Goal: Task Accomplishment & Management: Complete application form

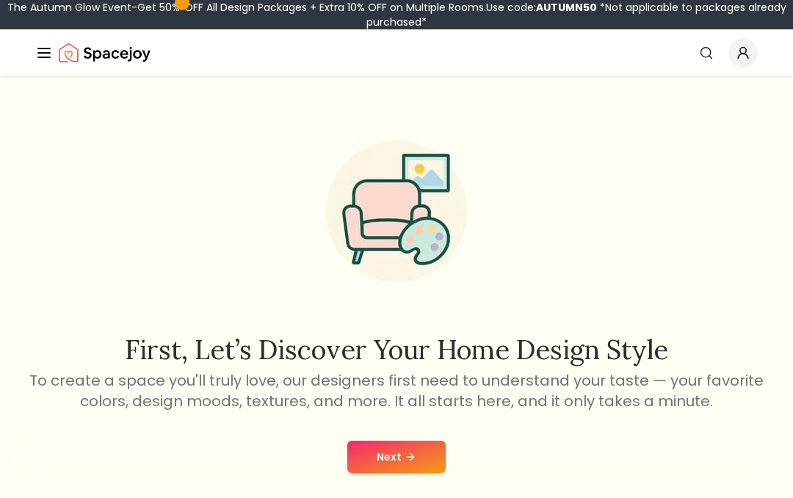
click at [413, 446] on button "Next" at bounding box center [396, 457] width 98 height 32
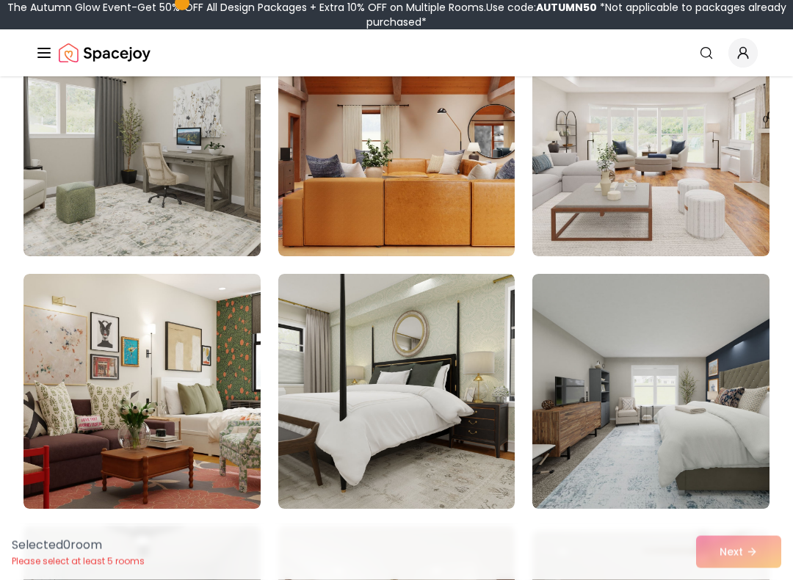
scroll to position [1206, 0]
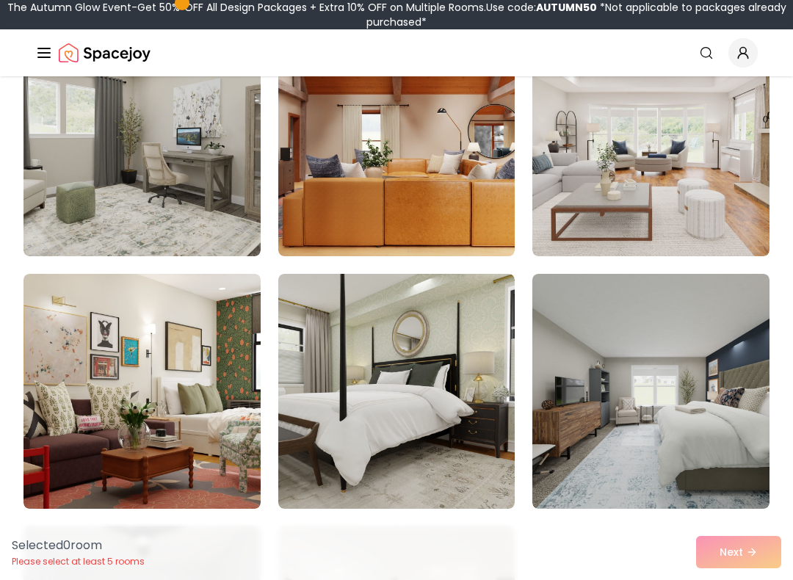
click at [81, 145] on img at bounding box center [141, 138] width 237 height 235
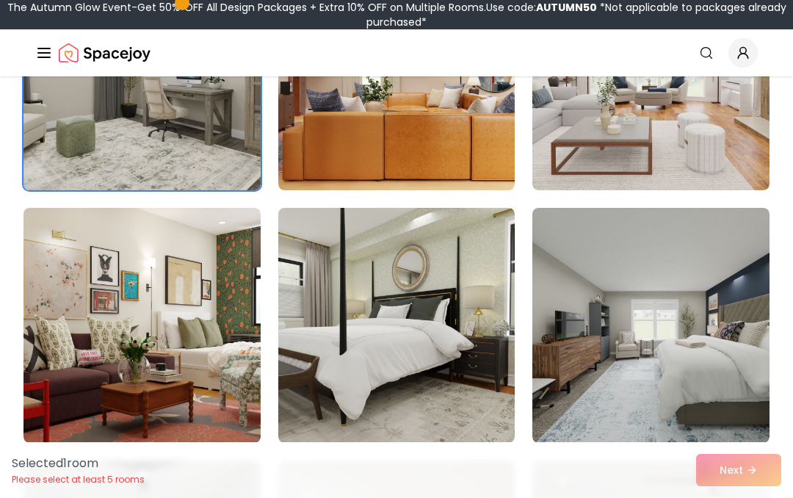
click at [471, 300] on img at bounding box center [396, 325] width 237 height 235
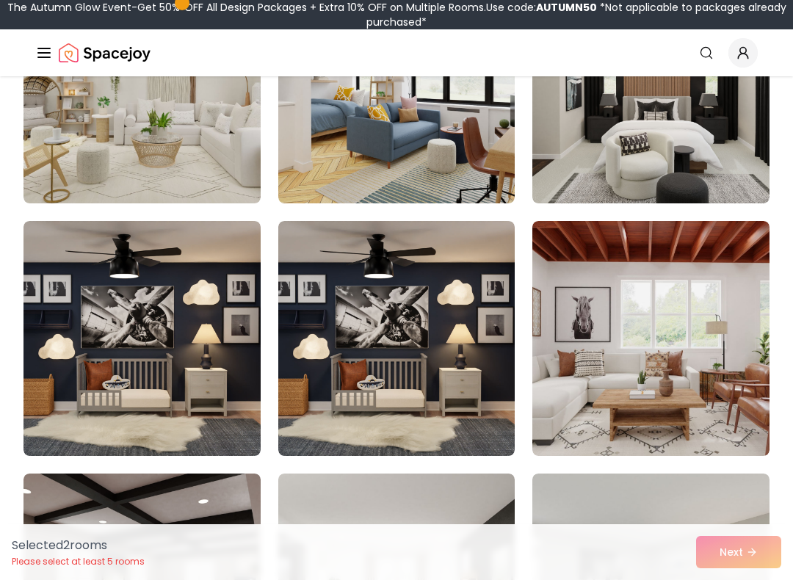
click at [697, 161] on img at bounding box center [650, 85] width 237 height 235
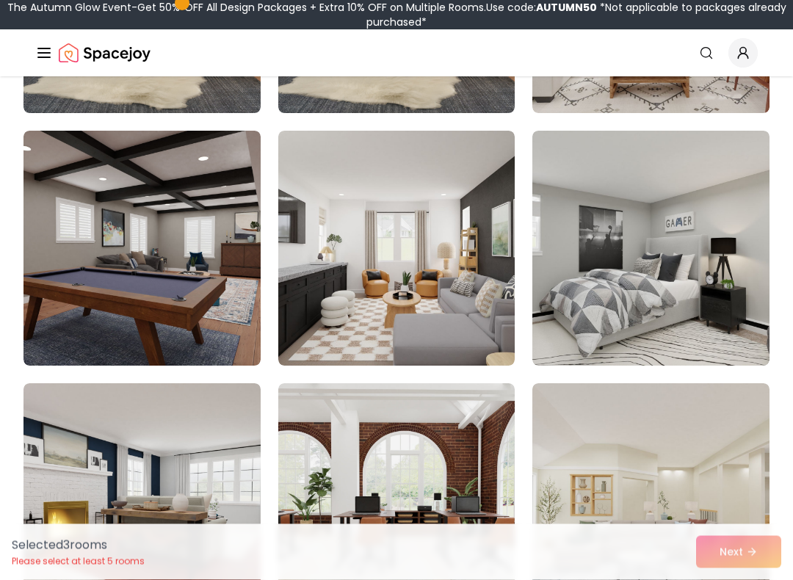
click at [679, 218] on img at bounding box center [650, 248] width 237 height 235
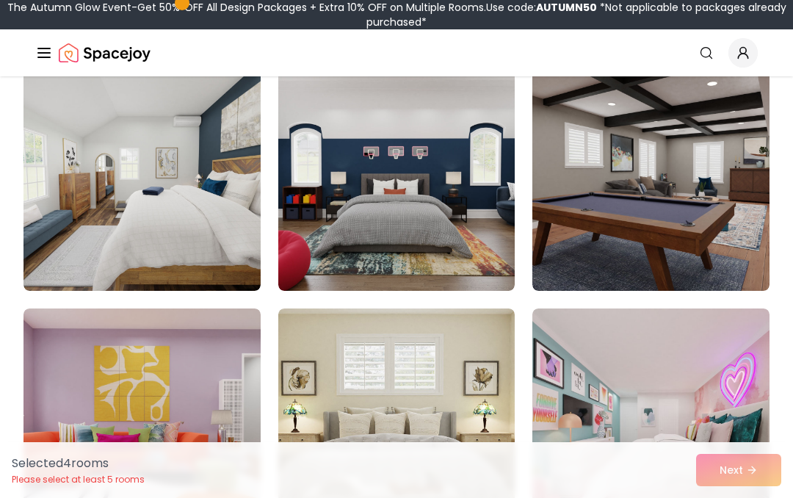
scroll to position [5457, 0]
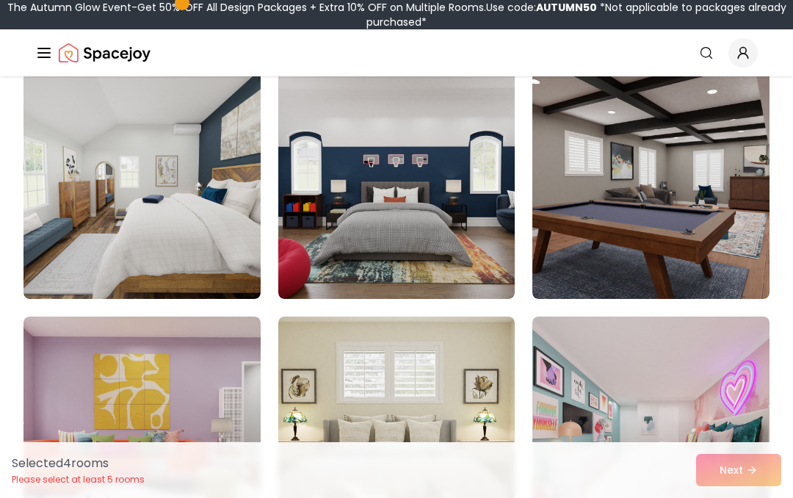
click at [454, 252] on img at bounding box center [396, 181] width 237 height 235
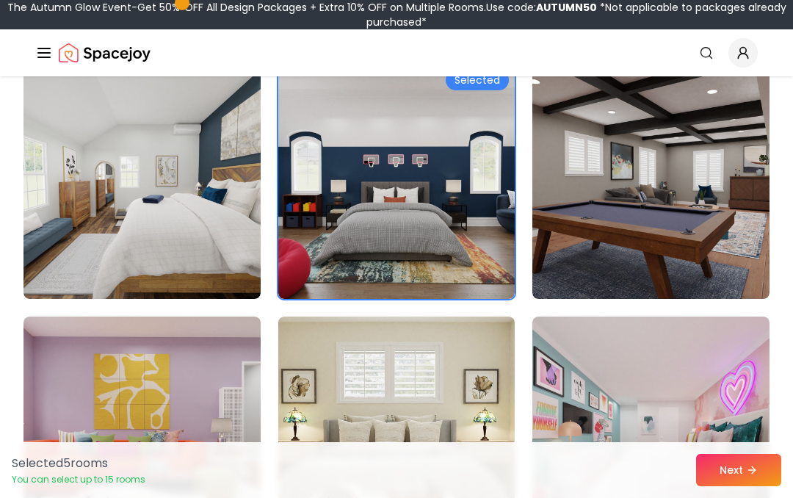
click at [742, 484] on button "Next" at bounding box center [738, 470] width 85 height 32
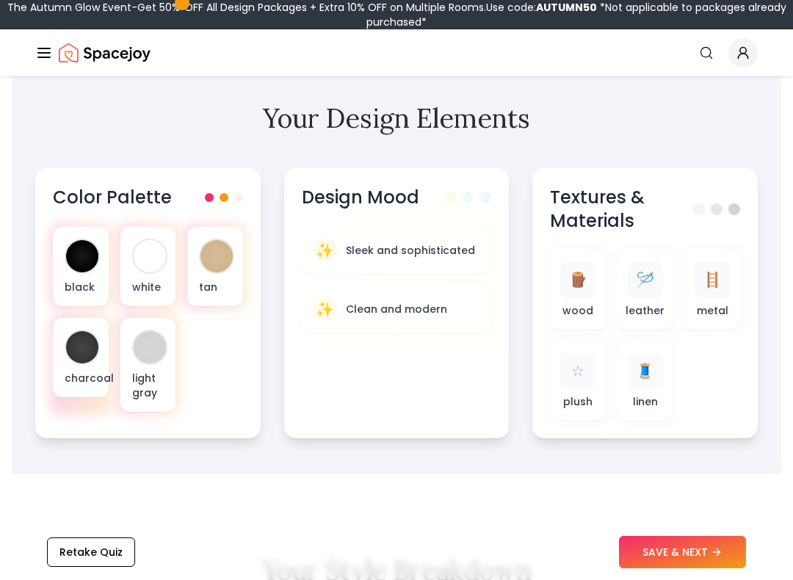
scroll to position [541, 0]
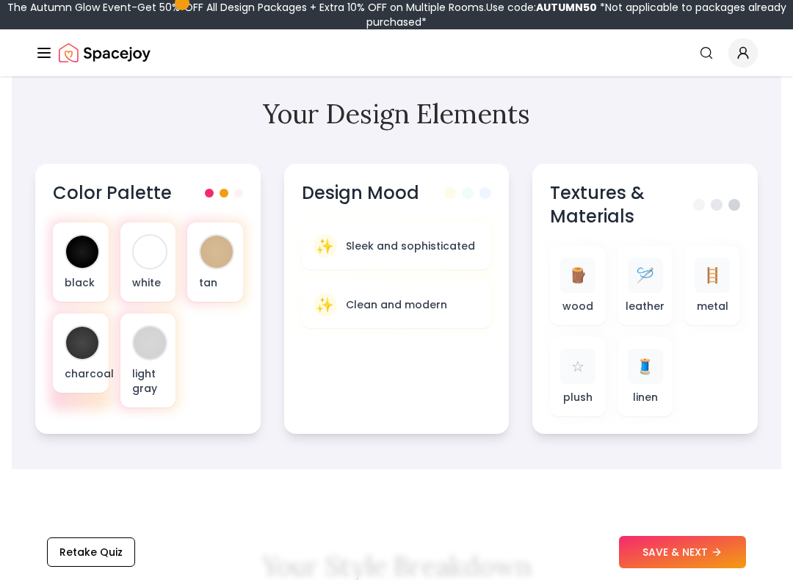
click at [96, 269] on div "black" at bounding box center [81, 261] width 56 height 79
click at [146, 249] on div at bounding box center [150, 252] width 32 height 32
click at [87, 273] on div "black" at bounding box center [81, 261] width 56 height 79
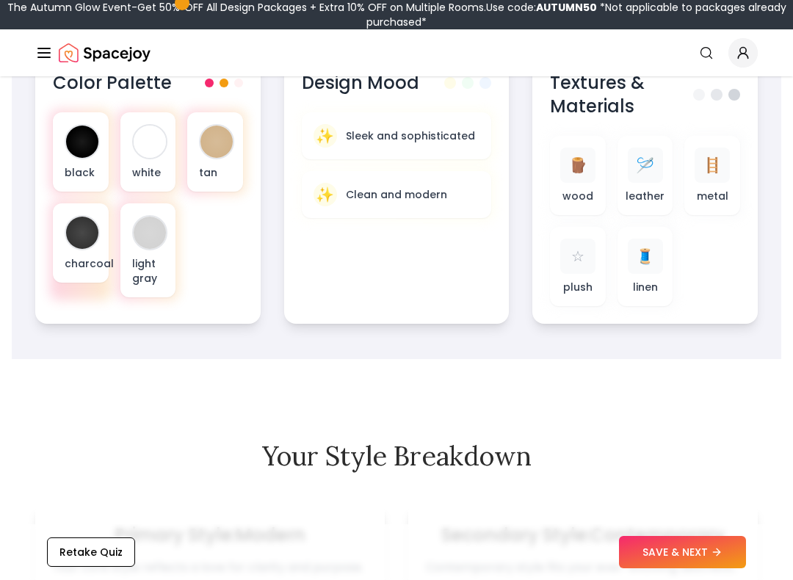
click at [649, 169] on span "🪡" at bounding box center [645, 165] width 18 height 21
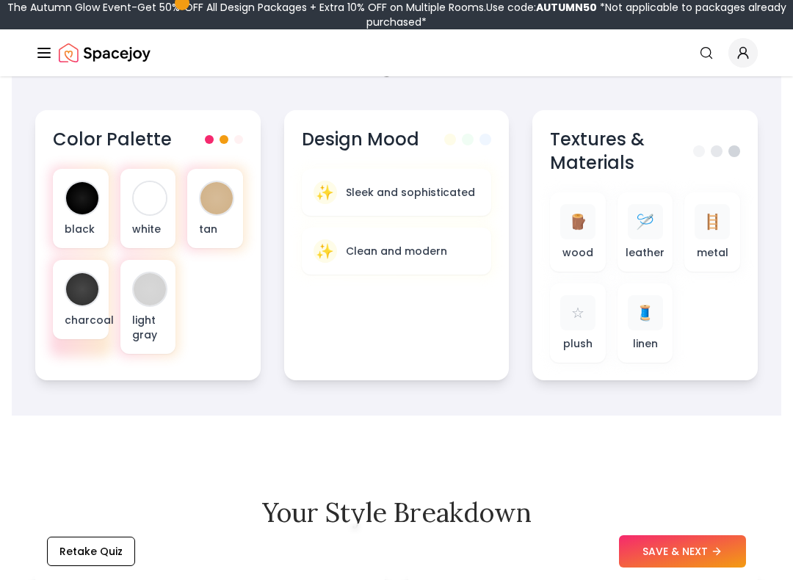
scroll to position [595, 0]
click at [718, 242] on div "🪜 metal" at bounding box center [712, 232] width 32 height 56
click at [648, 230] on span "🪡" at bounding box center [645, 221] width 18 height 21
click at [585, 228] on span "🪵" at bounding box center [578, 221] width 18 height 21
click at [648, 226] on span "🪡" at bounding box center [645, 221] width 18 height 21
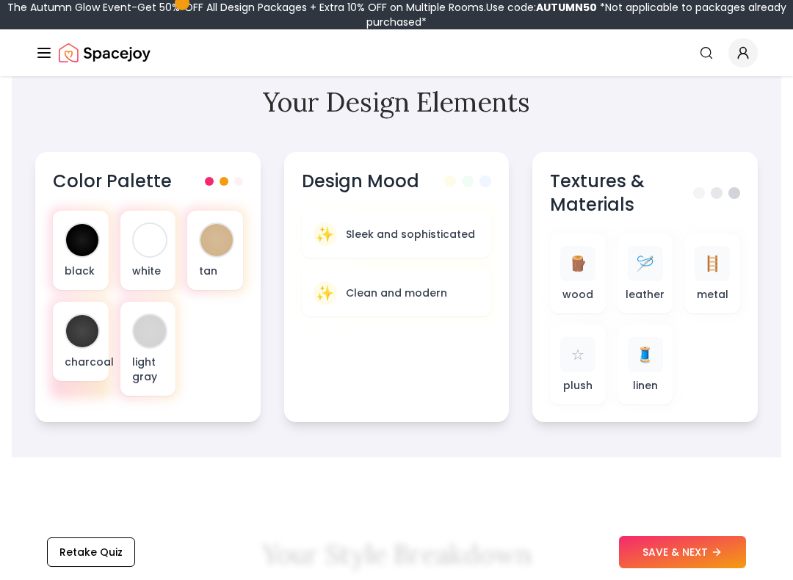
scroll to position [552, 0]
click at [437, 295] on p "Clean and modern" at bounding box center [396, 293] width 101 height 15
click at [656, 270] on div "🪡" at bounding box center [645, 264] width 35 height 35
click at [443, 301] on p "Clean and modern" at bounding box center [396, 293] width 101 height 15
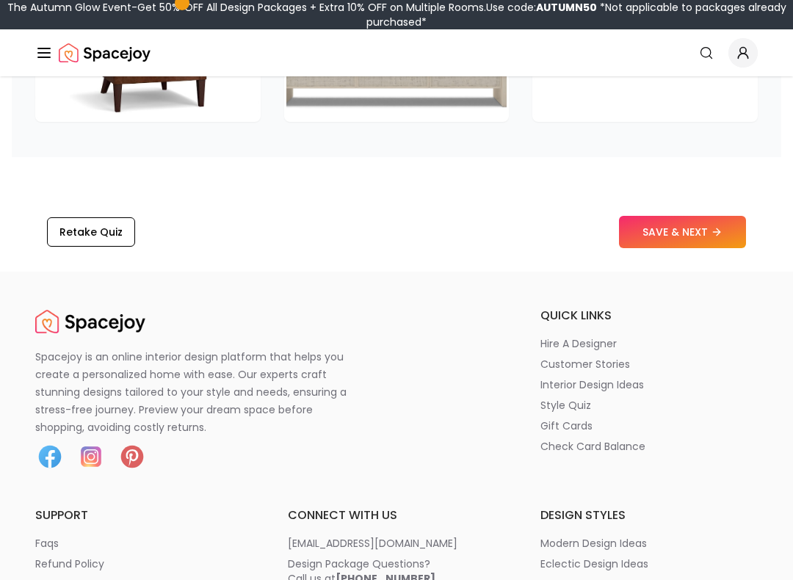
scroll to position [2553, 0]
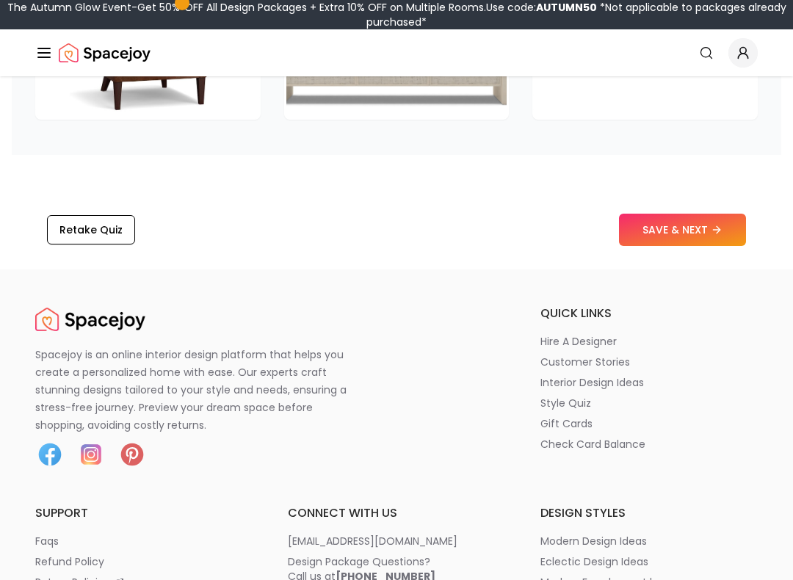
click at [711, 221] on button "SAVE & NEXT" at bounding box center [682, 230] width 127 height 32
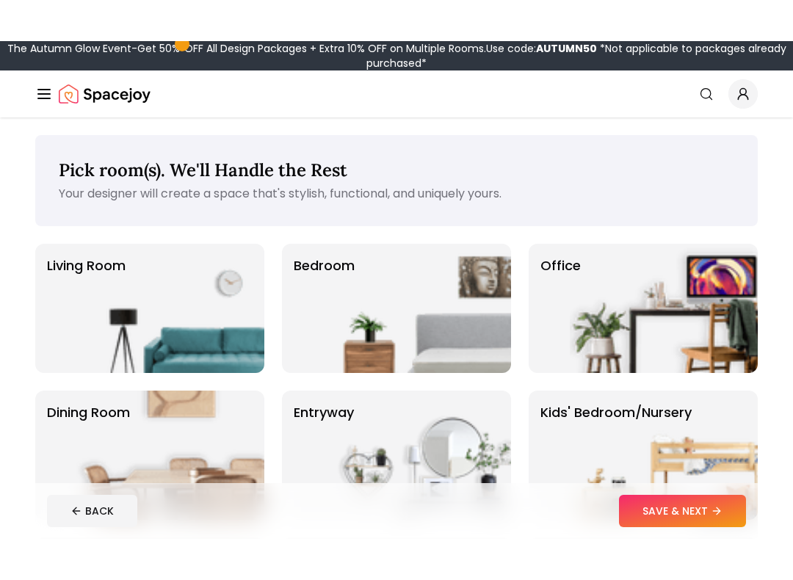
scroll to position [15, 0]
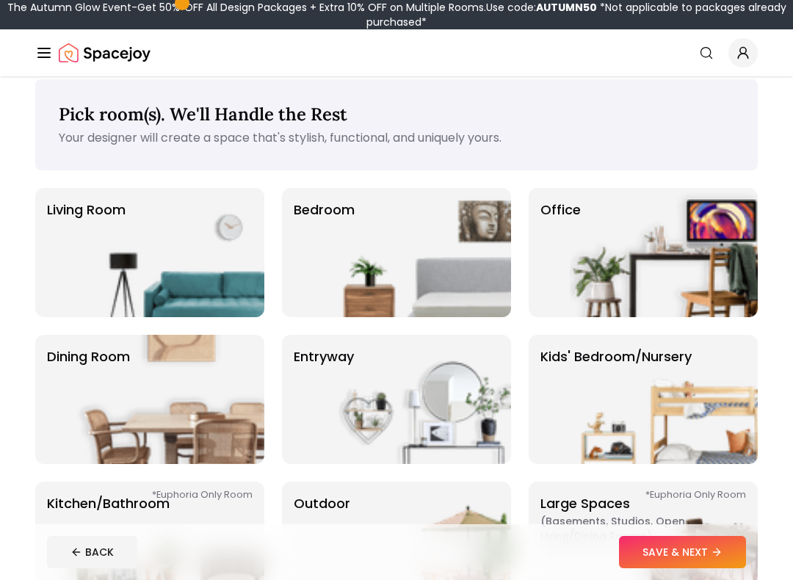
click at [443, 255] on img at bounding box center [417, 252] width 188 height 129
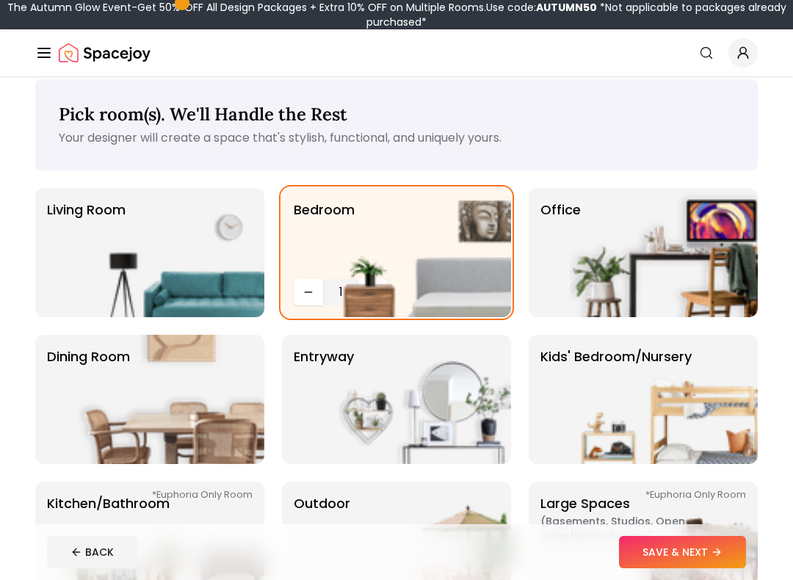
click at [637, 247] on img at bounding box center [664, 252] width 188 height 129
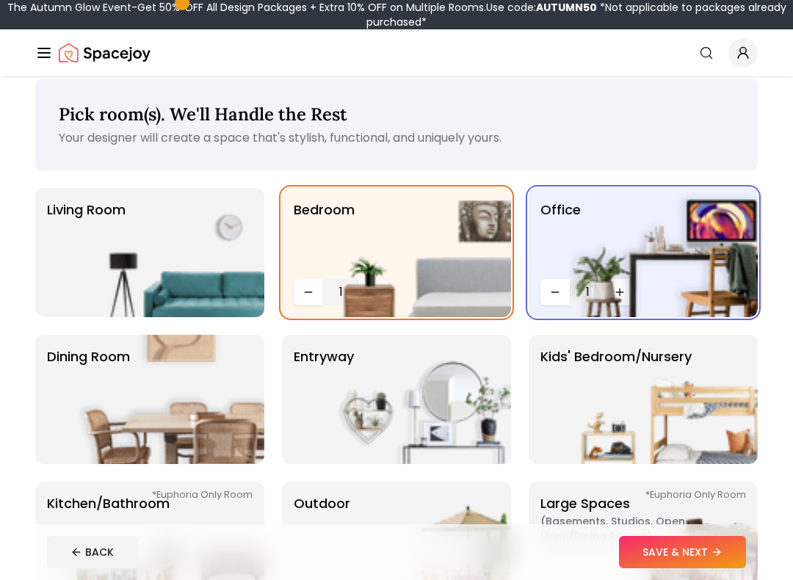
click at [658, 221] on img at bounding box center [664, 252] width 188 height 129
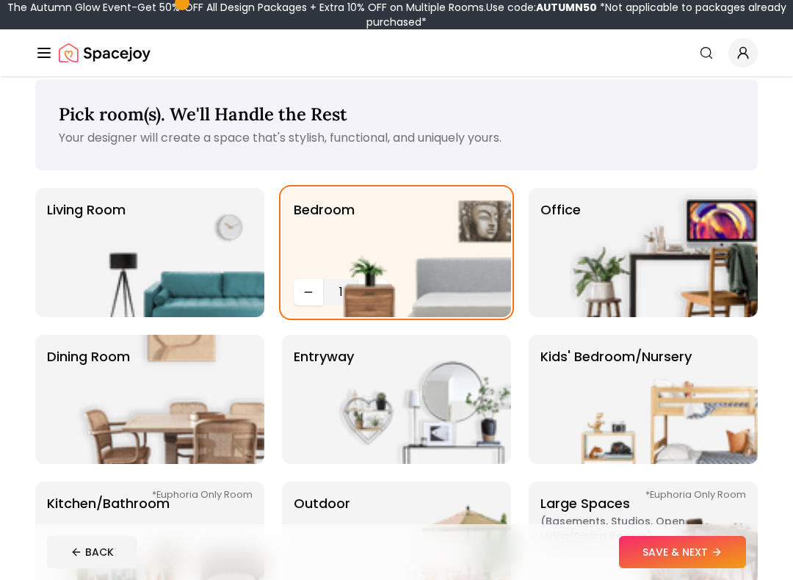
click at [372, 291] on img at bounding box center [417, 252] width 188 height 129
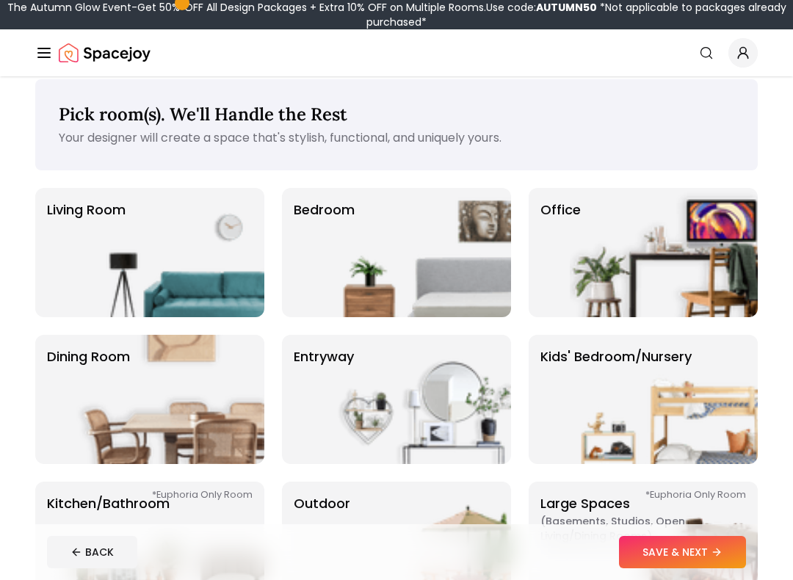
click at [435, 250] on img at bounding box center [417, 252] width 188 height 129
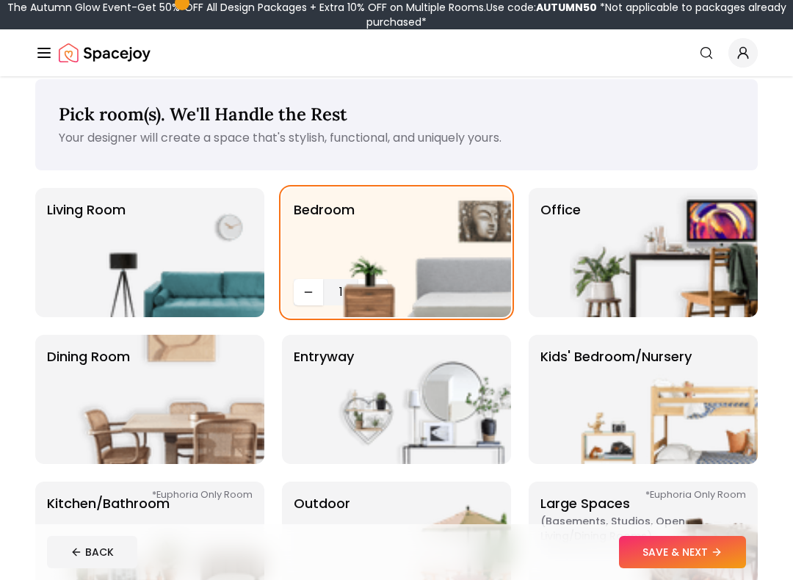
click at [656, 225] on img at bounding box center [664, 252] width 188 height 129
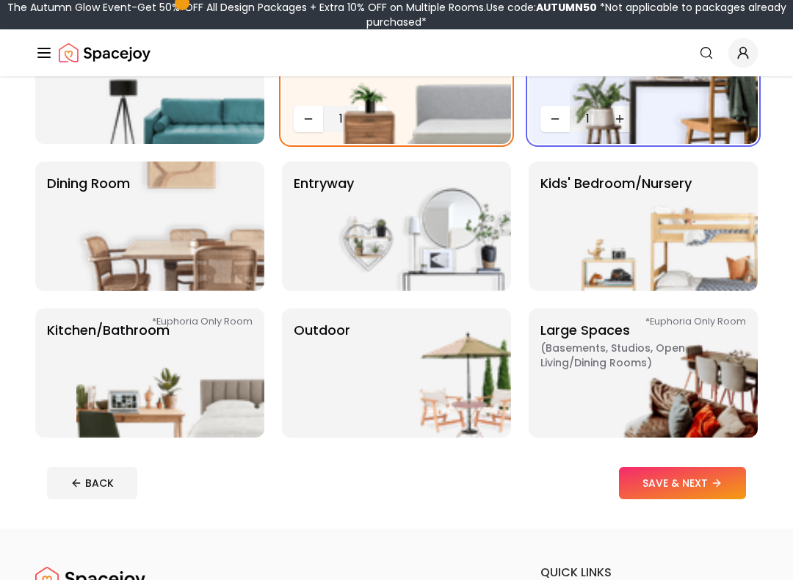
scroll to position [188, 0]
click at [722, 488] on icon at bounding box center [717, 483] width 12 height 12
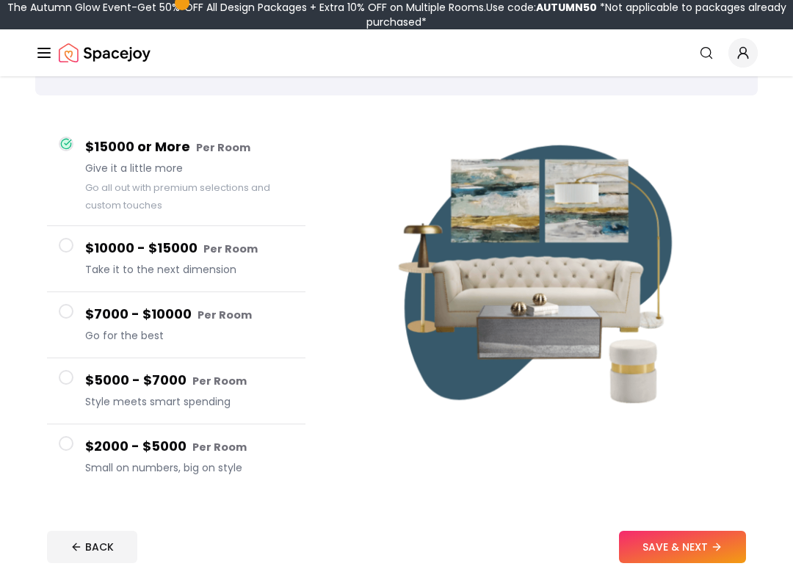
scroll to position [106, 0]
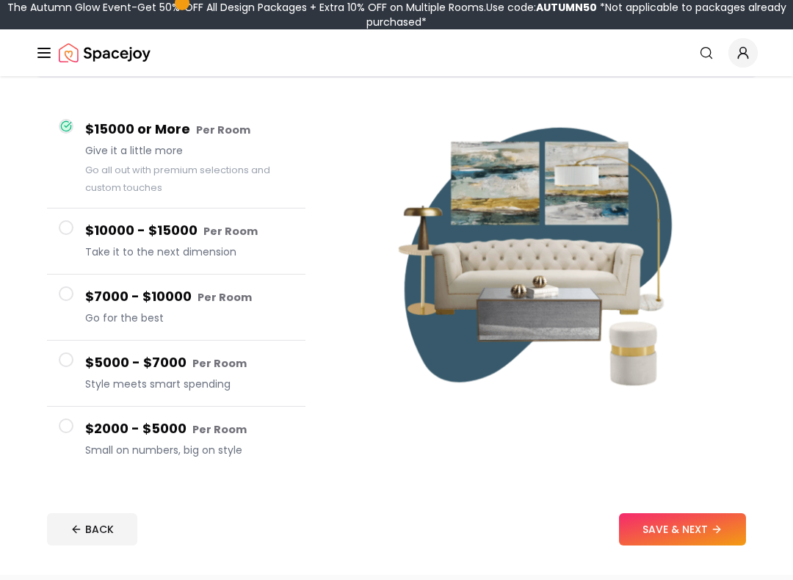
click at [695, 497] on button "SAVE & NEXT" at bounding box center [682, 530] width 127 height 32
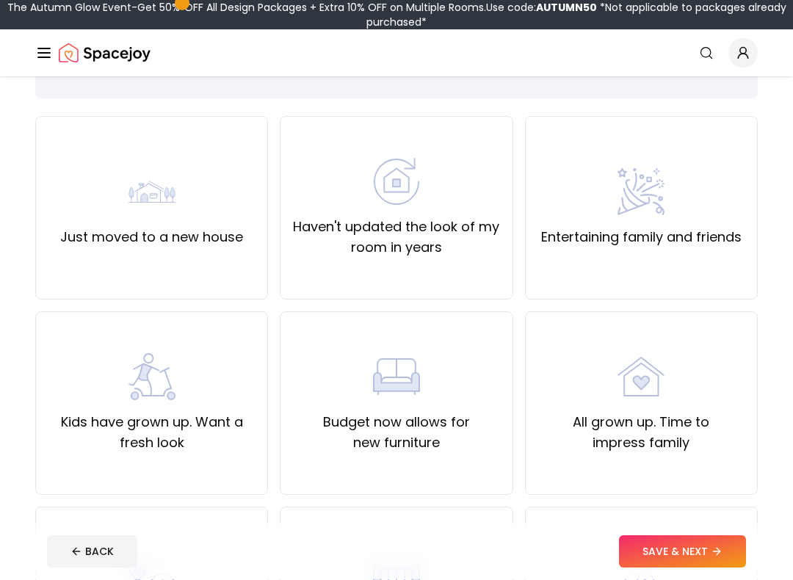
scroll to position [88, 0]
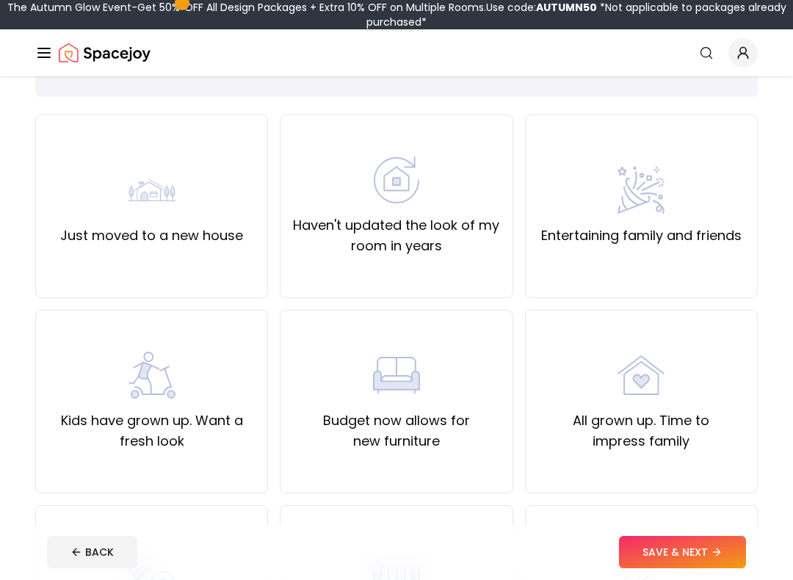
click at [451, 244] on label "Haven't updated the look of my room in years" at bounding box center [396, 235] width 208 height 41
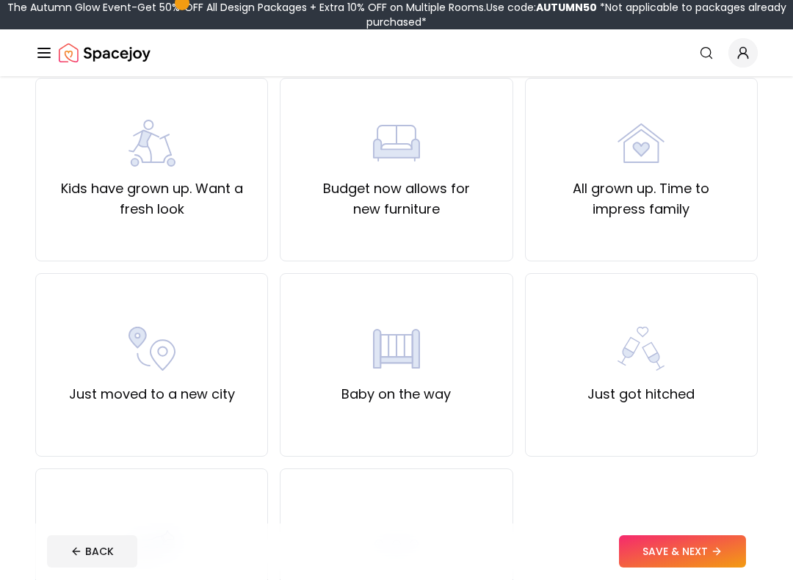
scroll to position [322, 0]
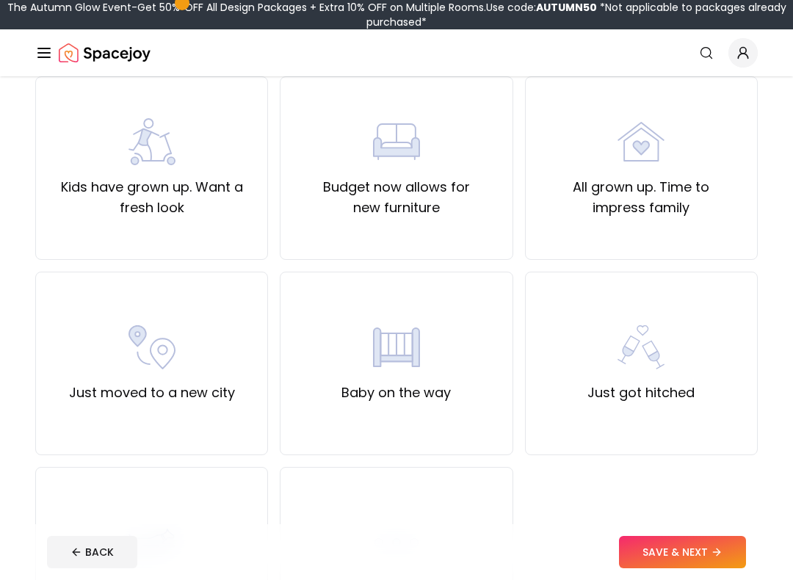
click at [698, 497] on button "SAVE & NEXT" at bounding box center [682, 552] width 127 height 32
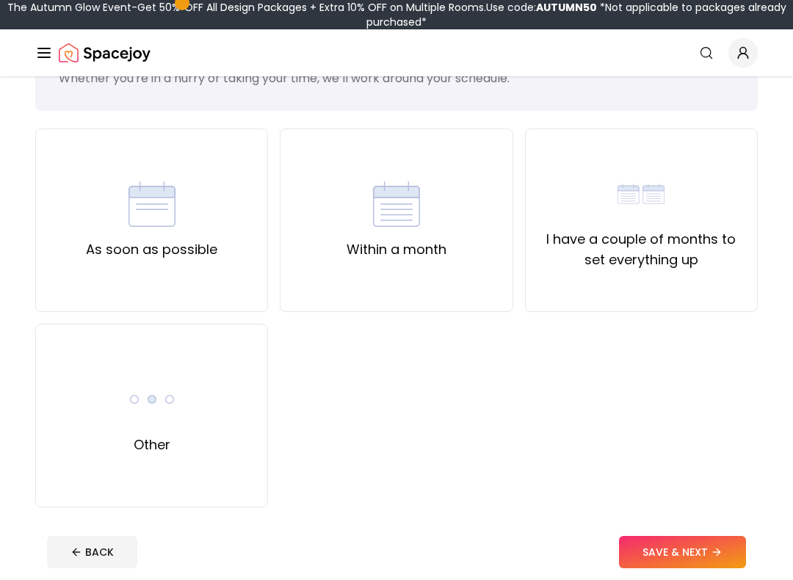
scroll to position [79, 0]
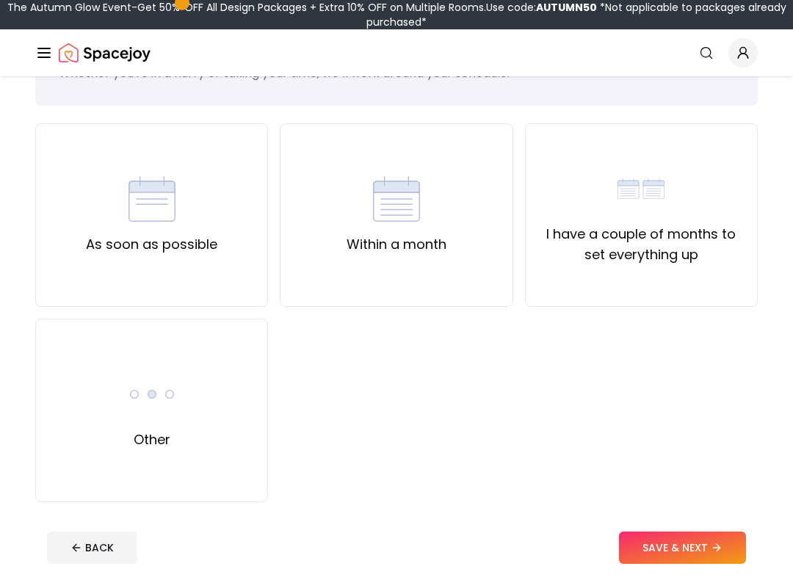
click at [722, 281] on div "I have a couple of months to set everything up" at bounding box center [641, 215] width 233 height 184
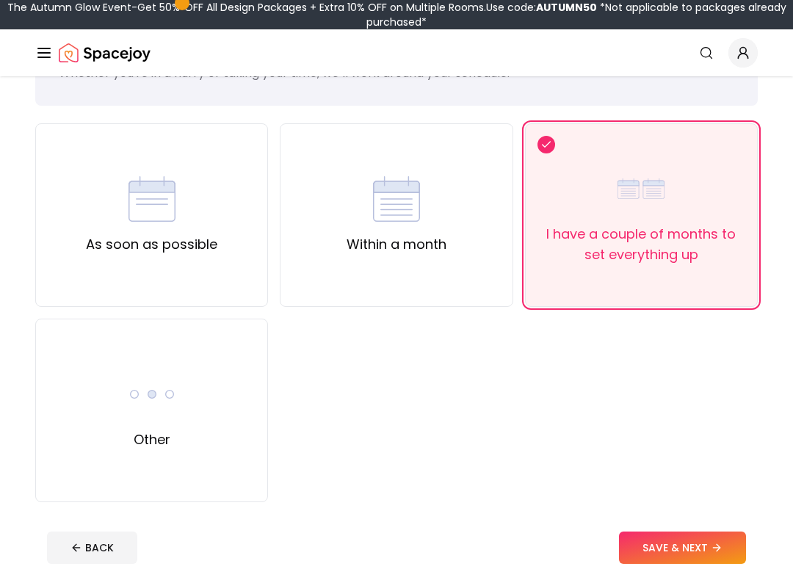
click at [77, 391] on div "Other" at bounding box center [151, 411] width 233 height 184
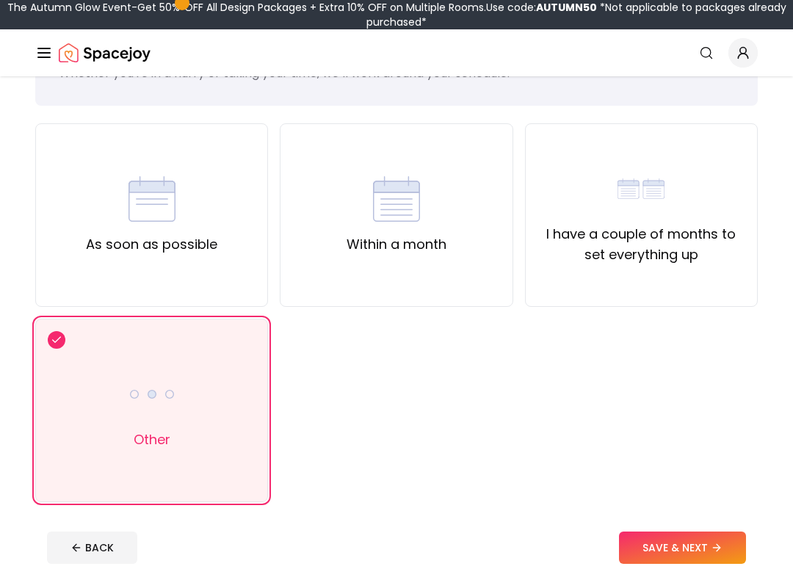
click at [684, 497] on button "SAVE & NEXT" at bounding box center [682, 548] width 127 height 32
